Goal: Navigation & Orientation: Find specific page/section

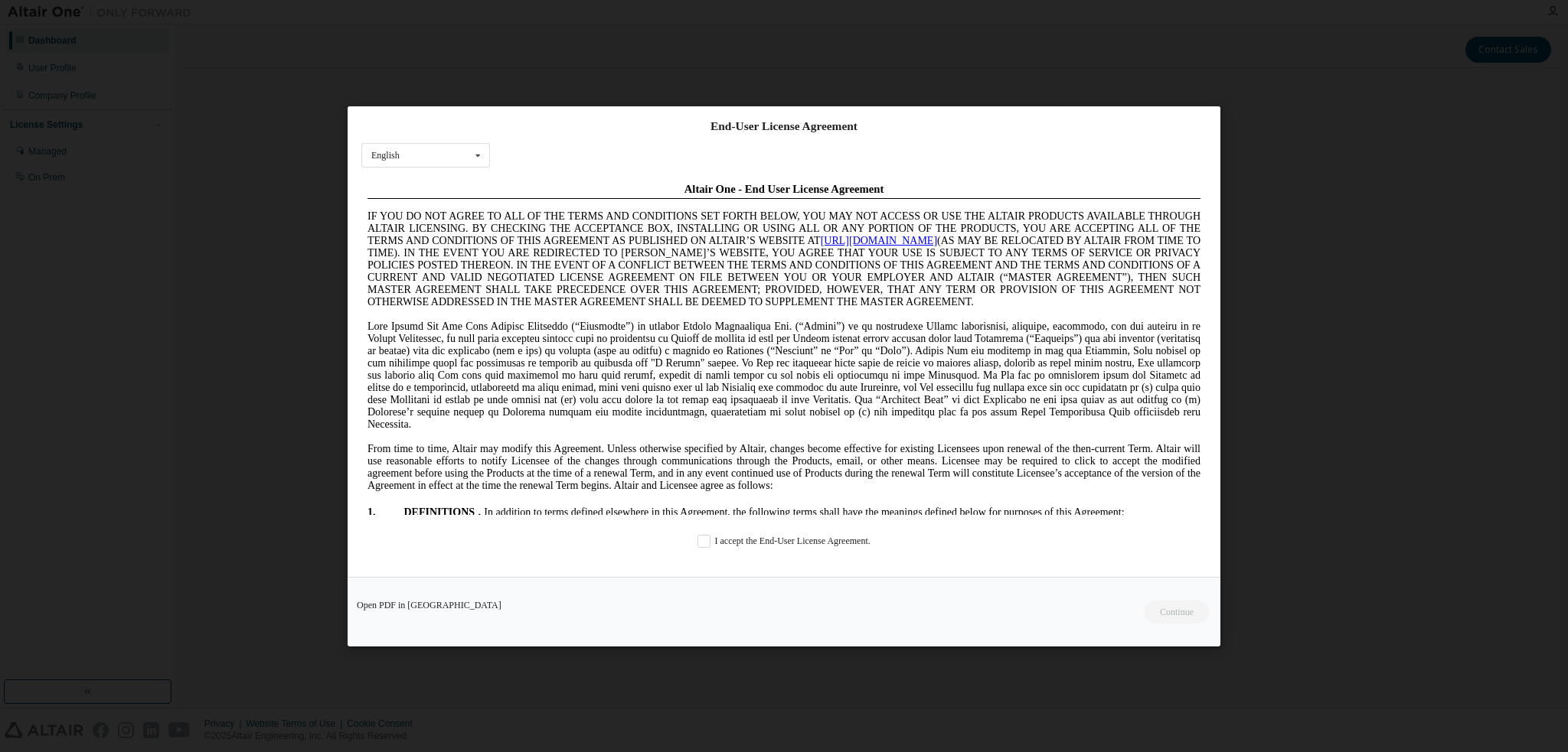
click at [1383, 278] on div "End-User License Agreement English English Chinese French German Japanese Korea…" at bounding box center [784, 376] width 1568 height 752
